Goal: Information Seeking & Learning: Find specific page/section

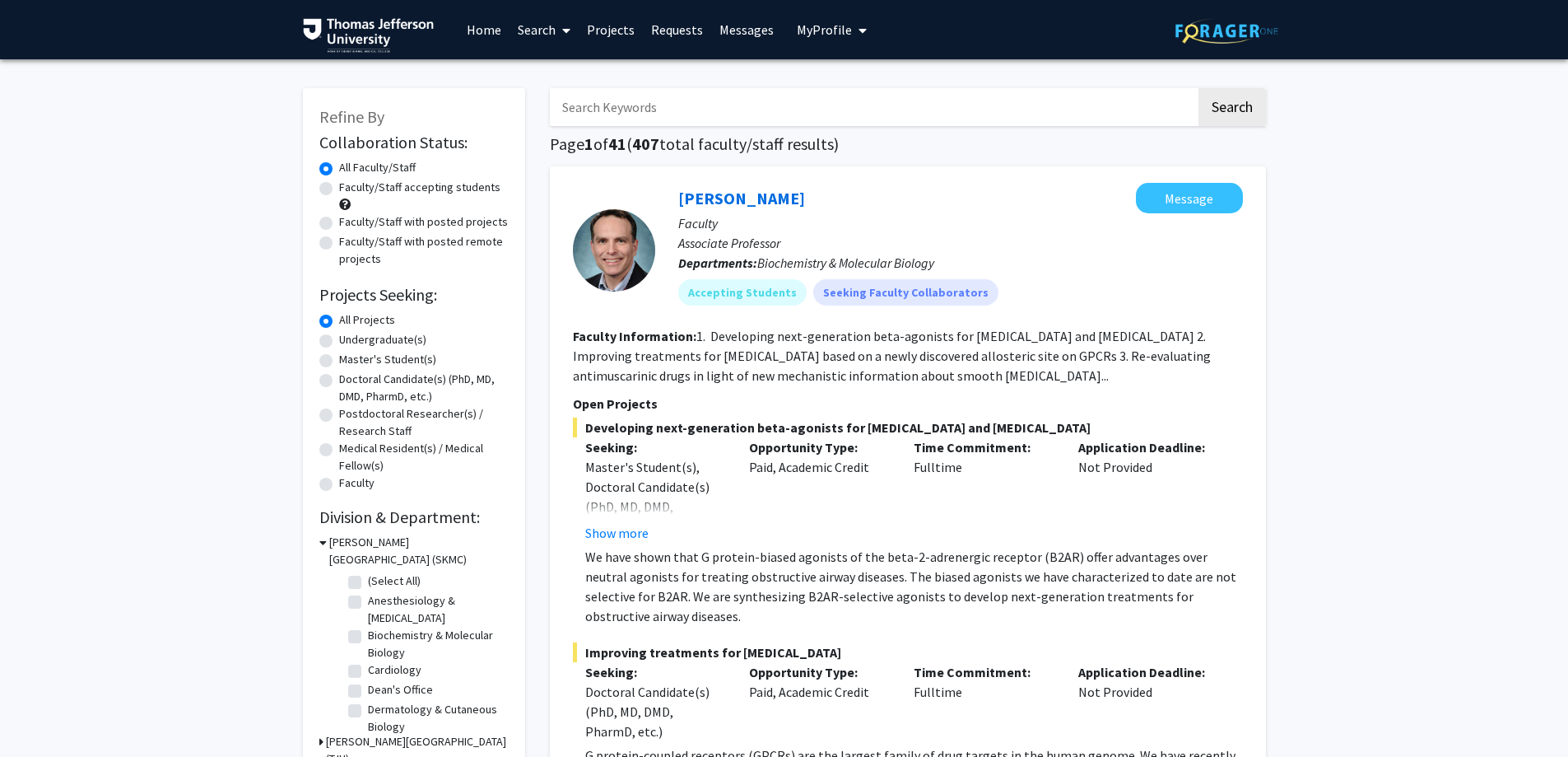
click at [704, 119] on input "Search Keywords" at bounding box center [872, 107] width 646 height 38
click at [1199, 88] on button "Search" at bounding box center [1232, 107] width 67 height 38
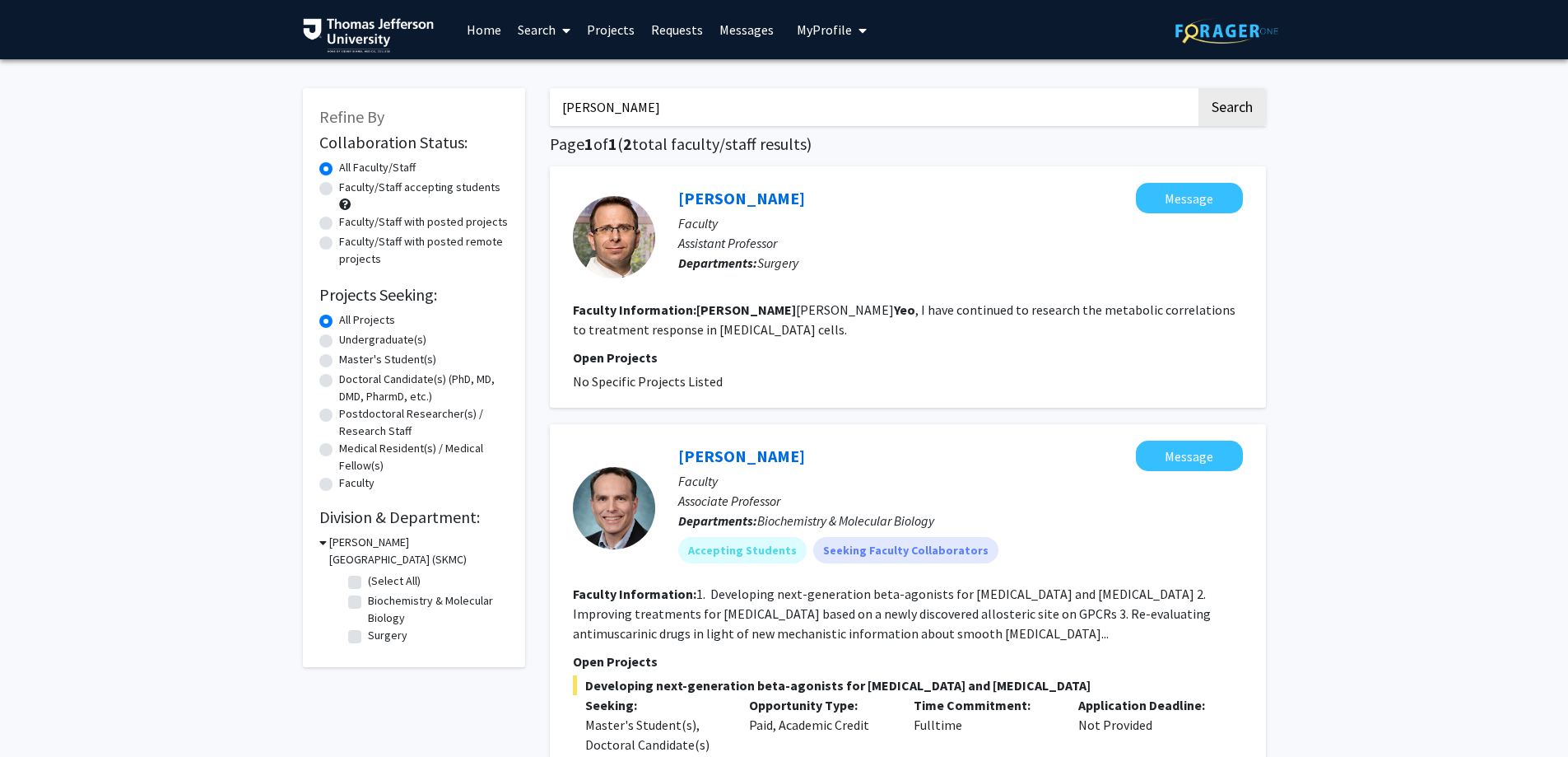
click at [642, 103] on input "charles yeo" at bounding box center [872, 107] width 646 height 38
drag, startPoint x: 642, startPoint y: 103, endPoint x: 556, endPoint y: 105, distance: 86.0
click at [556, 105] on input "charles yeo" at bounding box center [872, 107] width 646 height 38
click at [1199, 88] on button "Search" at bounding box center [1232, 107] width 67 height 38
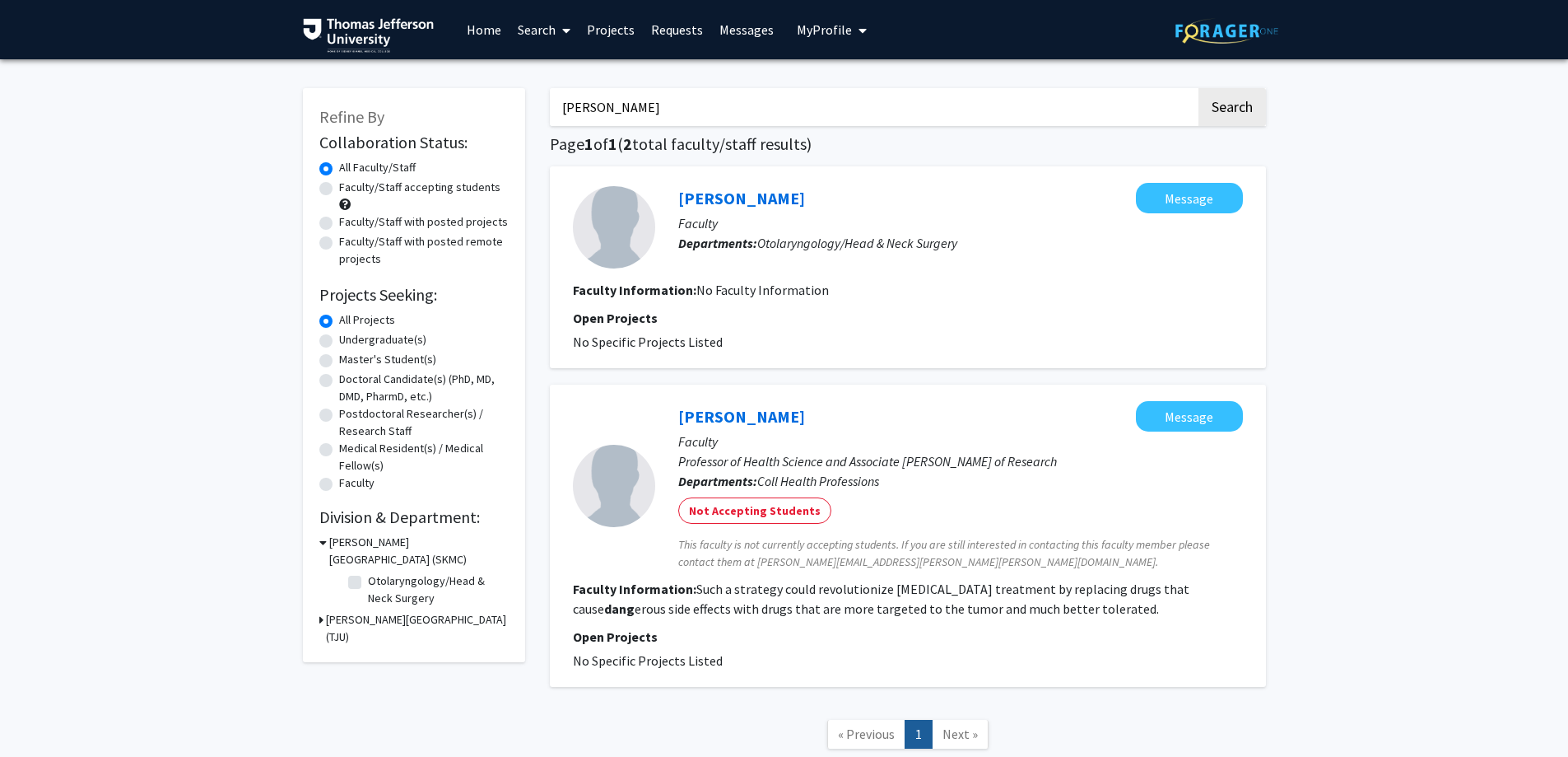
drag, startPoint x: 616, startPoint y: 105, endPoint x: 556, endPoint y: 104, distance: 60.0
click at [556, 104] on input "hien dang" at bounding box center [872, 107] width 646 height 38
click at [1199, 88] on button "Search" at bounding box center [1232, 107] width 67 height 38
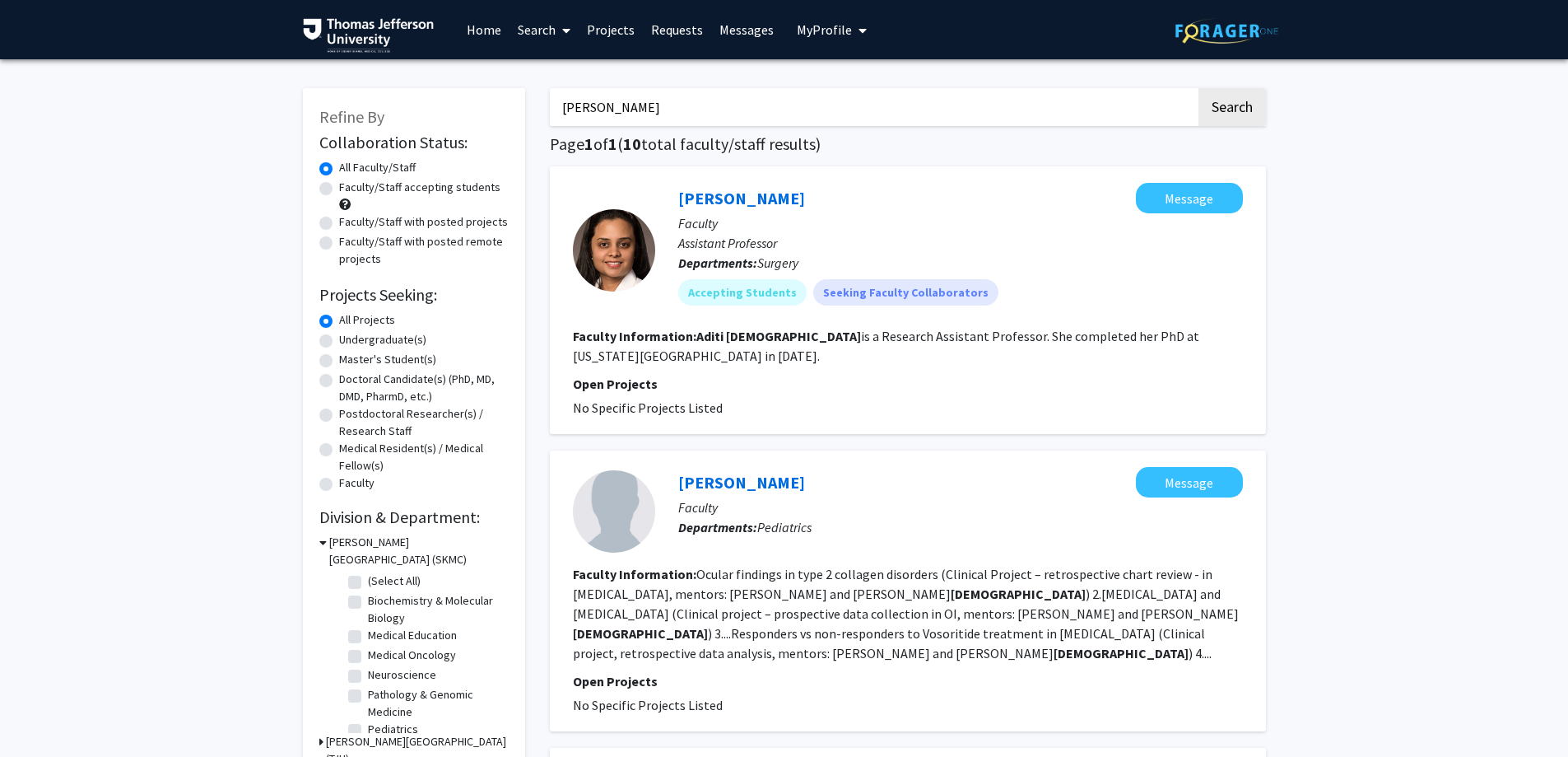
drag, startPoint x: 663, startPoint y: 99, endPoint x: 527, endPoint y: 115, distance: 136.9
click at [1199, 88] on button "Search" at bounding box center [1232, 107] width 67 height 38
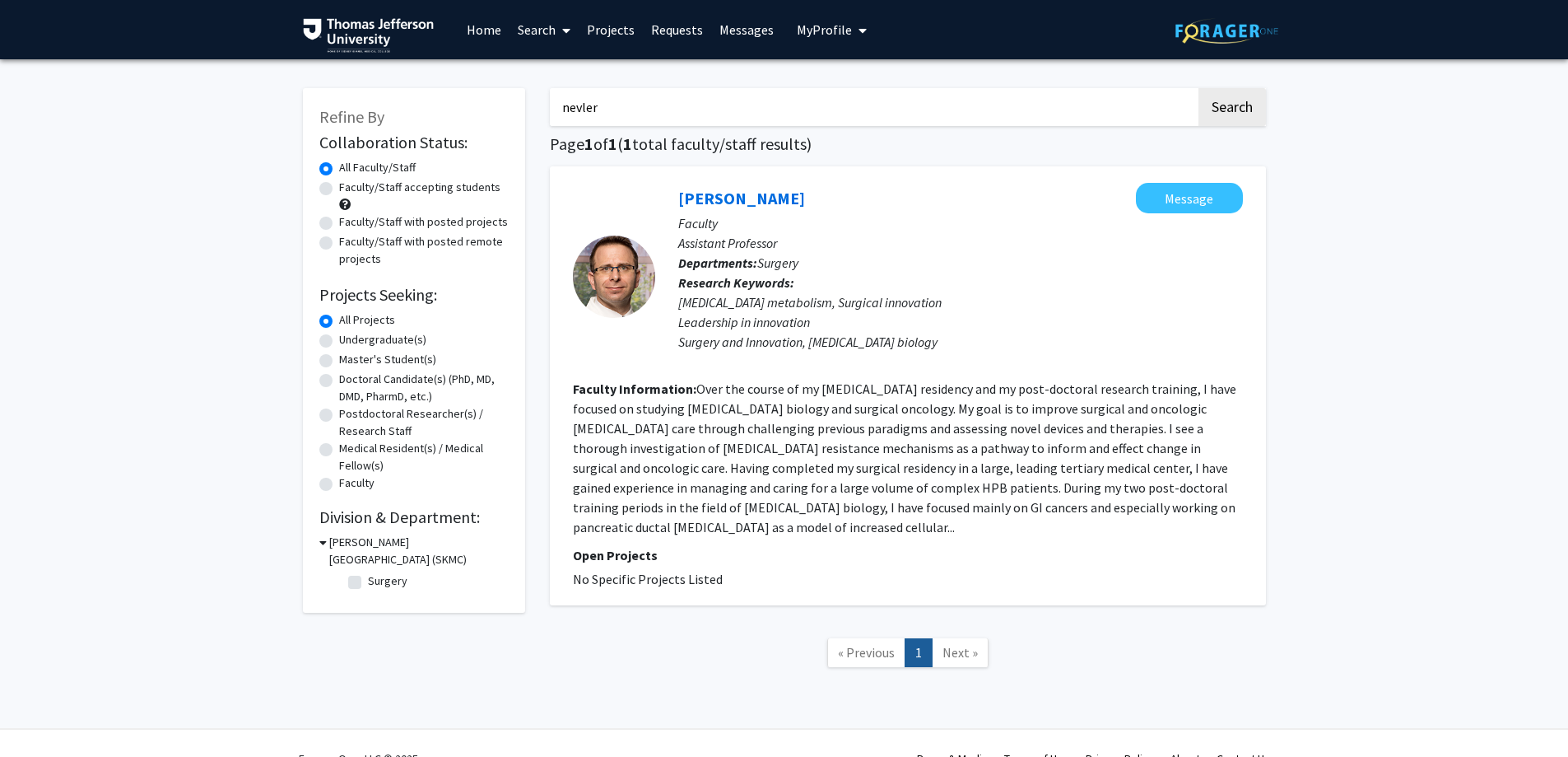
click at [639, 107] on input "nevler" at bounding box center [872, 107] width 646 height 38
drag, startPoint x: 639, startPoint y: 107, endPoint x: 563, endPoint y: 103, distance: 76.1
click at [563, 103] on input "nevler" at bounding box center [872, 107] width 646 height 38
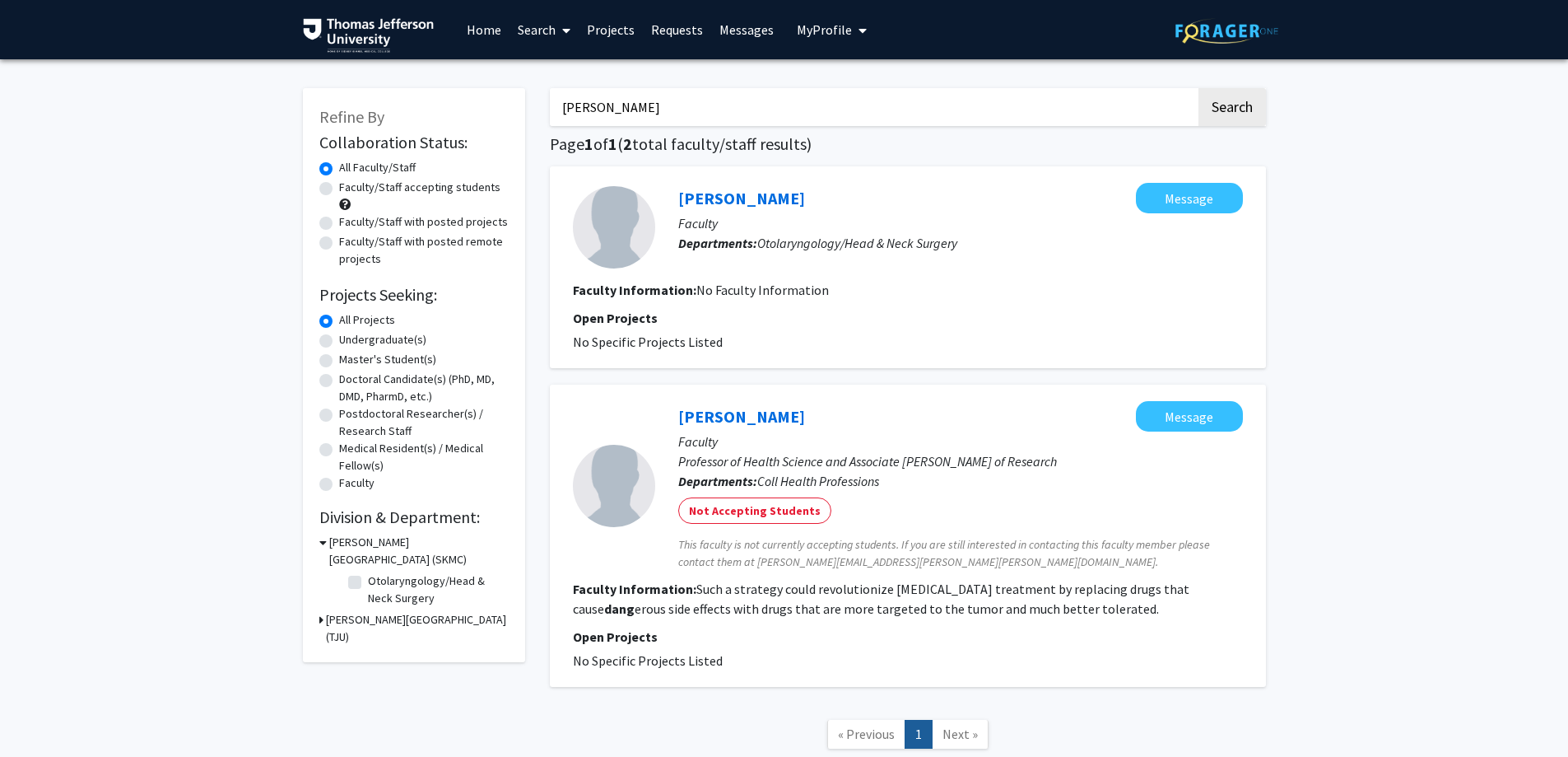
type input "charles yeo"
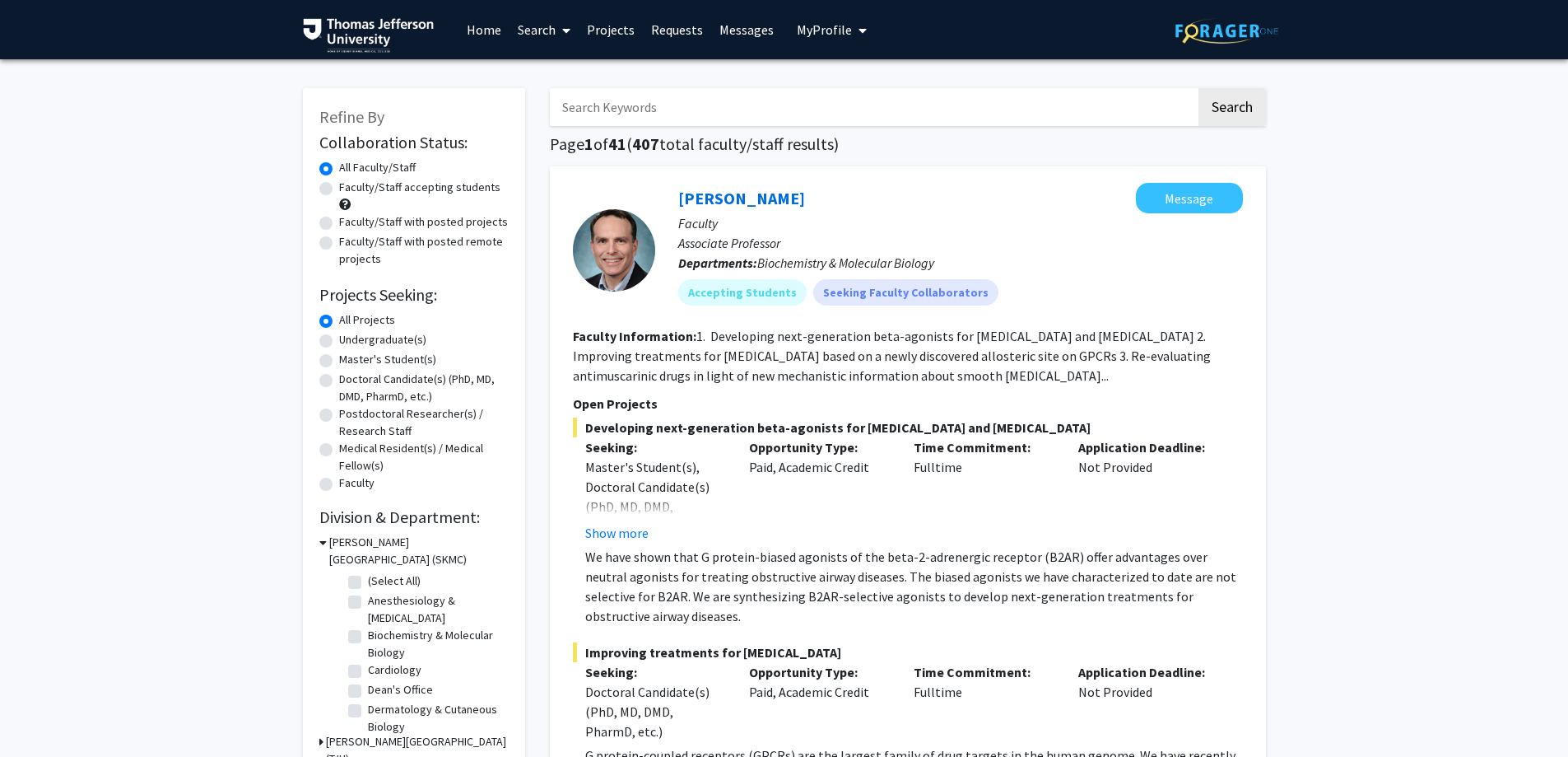
drag, startPoint x: 1362, startPoint y: 500, endPoint x: 1213, endPoint y: 562, distance: 161.4
click at [726, 37] on link "Messages" at bounding box center [746, 30] width 71 height 58
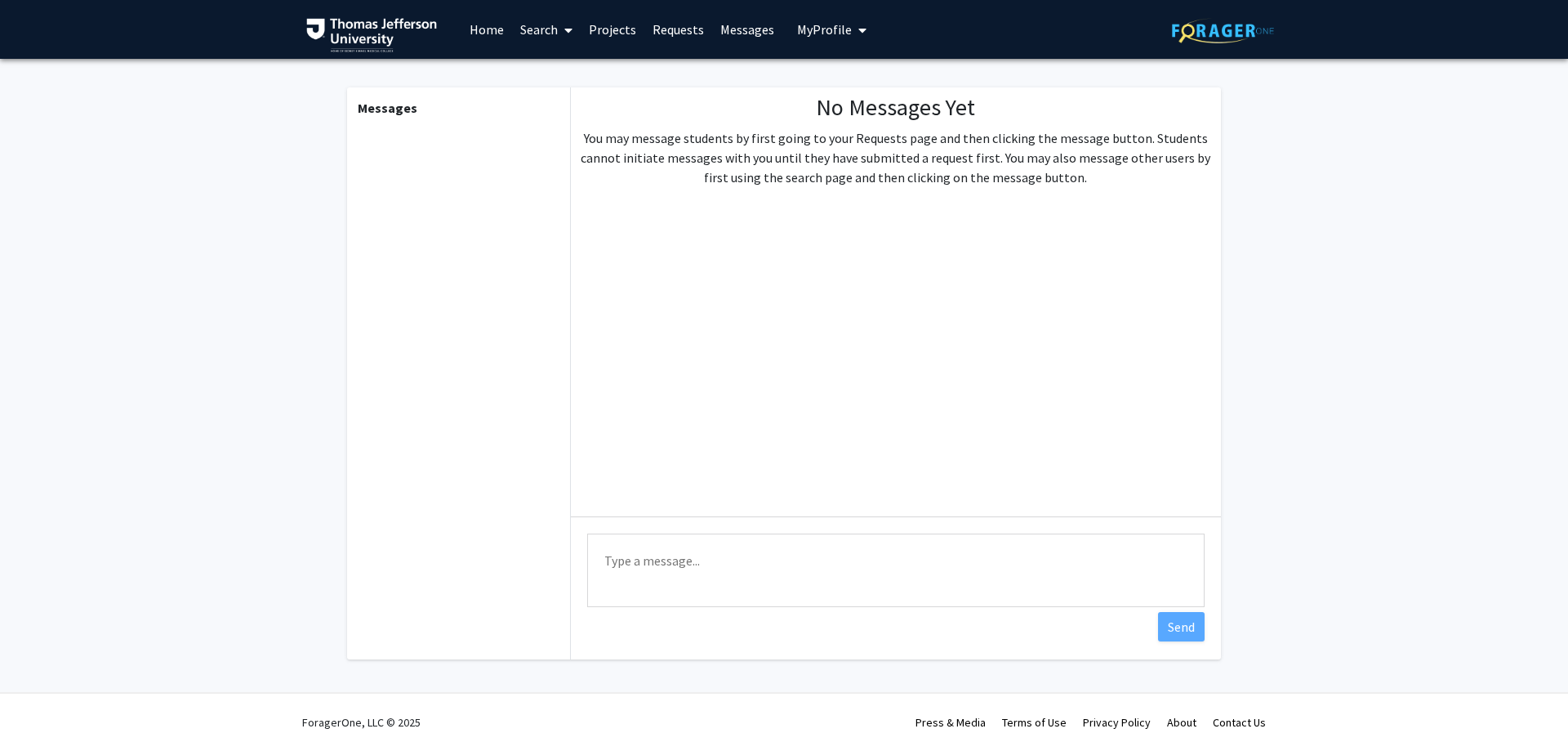
click at [498, 40] on link "Home" at bounding box center [486, 30] width 51 height 57
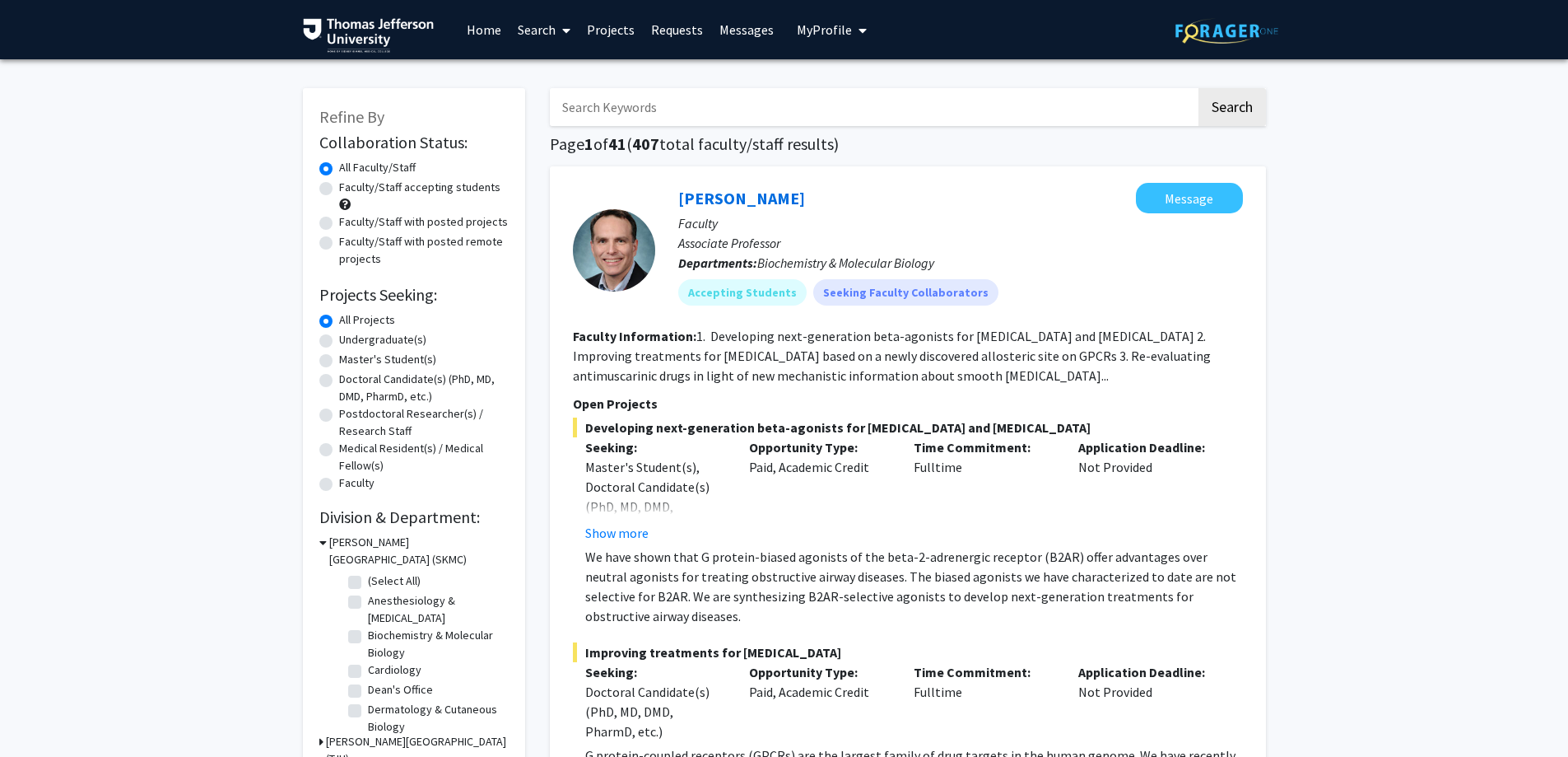
click at [824, 34] on span "My Profile" at bounding box center [824, 29] width 55 height 16
click at [830, 149] on link "Log Out" at bounding box center [883, 151] width 148 height 20
